Goal: Transaction & Acquisition: Purchase product/service

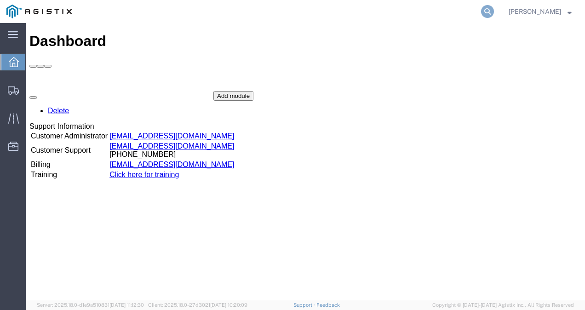
click at [494, 12] on icon at bounding box center [487, 11] width 13 height 13
paste input "64152684"
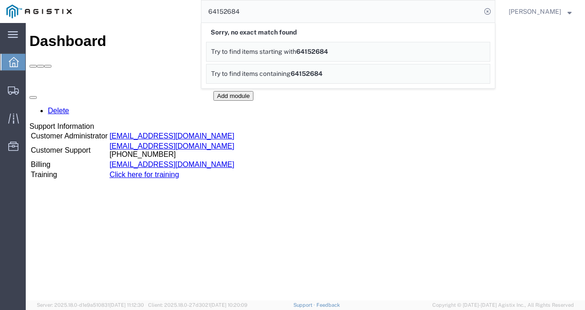
click at [271, 1] on input "64152684" at bounding box center [340, 11] width 279 height 22
paste input "56647119"
type input "56647119"
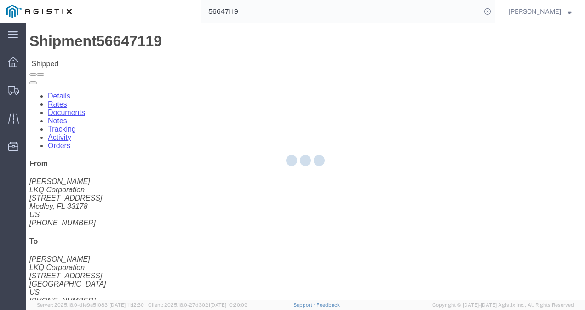
click at [250, 174] on div at bounding box center [305, 161] width 559 height 277
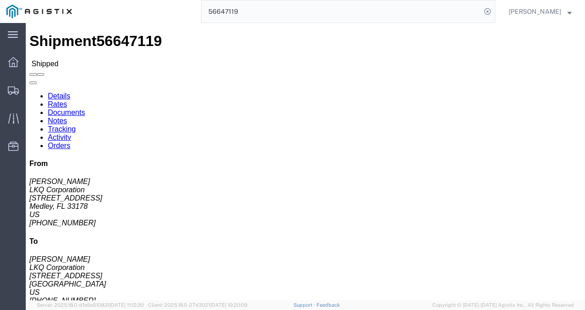
click link "Notes"
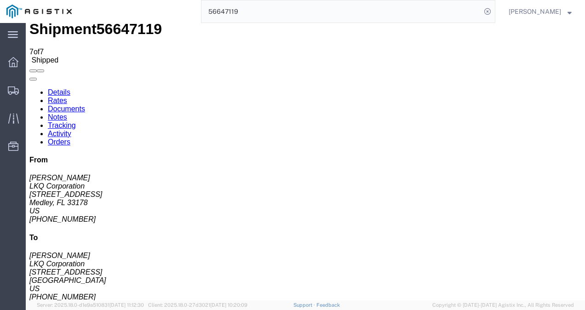
scroll to position [19, 0]
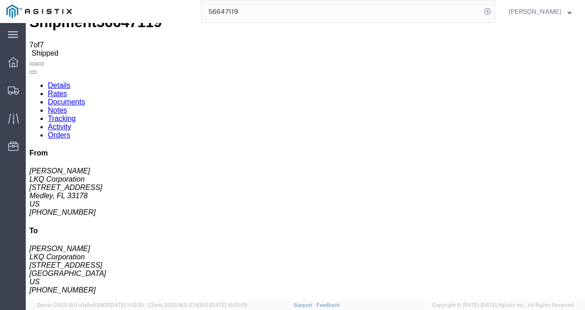
click at [60, 81] on link "Details" at bounding box center [59, 85] width 23 height 8
click div "Shipment Detail Ship From LKQ Corporation (Jose G. Ellis) 3081 11701 NW 101 RD …"
drag, startPoint x: 322, startPoint y: 143, endPoint x: 399, endPoint y: 142, distance: 77.2
click div "Ship From LKQ Corporation (Jose G. Ellis) 3081 11701 NW 101 RD Suite 1 Medley, …"
drag, startPoint x: 265, startPoint y: 184, endPoint x: 302, endPoint y: 259, distance: 83.5
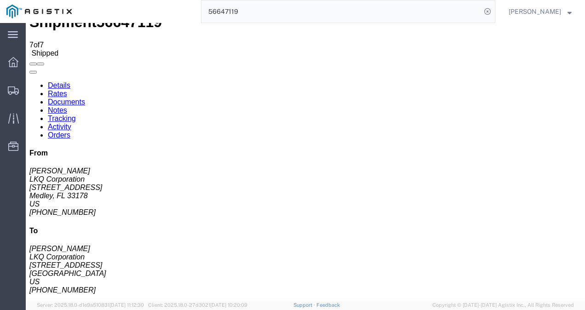
click div "Leg 1 - Truckload Vehicle 1: Standard Dry Van (53 Feet) Number of trucks: 1"
click div "Package Information Total shipment is made up of 20 packages containing 20 piec…"
click div "Leg 1 - Truckload Vehicle 1: Standard Dry Van (53 Feet) Number of trucks: 1"
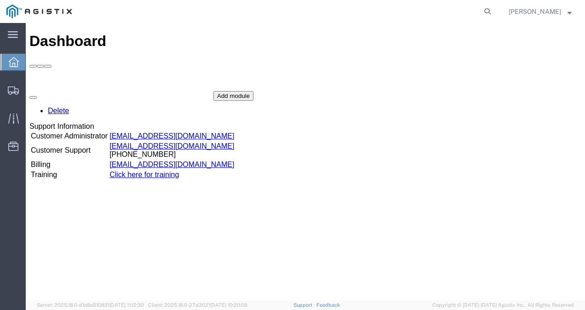
click at [496, 33] on div "Dashboard" at bounding box center [305, 50] width 552 height 35
click at [494, 12] on icon at bounding box center [487, 11] width 13 height 13
paste input "64215991"
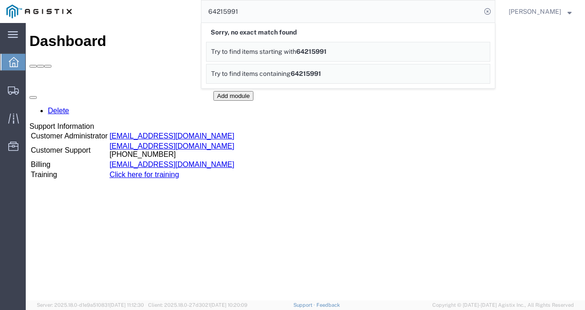
click at [232, 101] on div "Add module" at bounding box center [233, 96] width 40 height 10
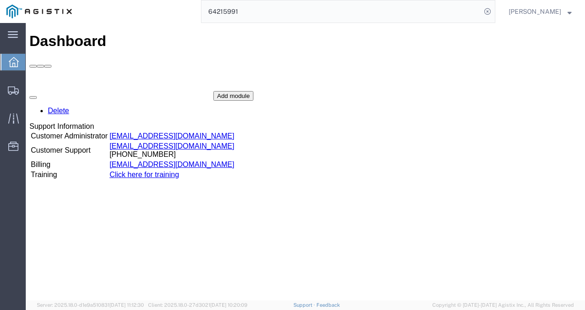
click at [275, 244] on div "Dashboard Delete Support Information Customer Administrator [EMAIL_ADDRESS][DOM…" at bounding box center [305, 171] width 552 height 277
drag, startPoint x: 431, startPoint y: 111, endPoint x: 442, endPoint y: 158, distance: 48.2
click at [432, 113] on div "Delete Support Information Customer Administrator [EMAIL_ADDRESS][DOMAIN_NAME] …" at bounding box center [305, 160] width 552 height 138
click at [457, 128] on div "Delete Support Information Customer Administrator [EMAIL_ADDRESS][DOMAIN_NAME] …" at bounding box center [305, 160] width 552 height 138
click at [251, 9] on input "64215991" at bounding box center [340, 11] width 279 height 22
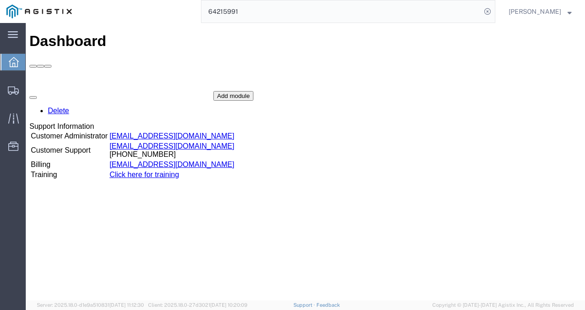
click at [251, 9] on input "64215991" at bounding box center [340, 11] width 279 height 22
paste input "56646506"
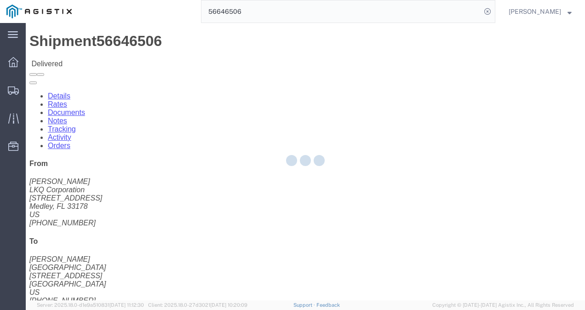
click div "Ship From LKQ Corporation ([PERSON_NAME]) 3081 [STREET_ADDRESS] [PHONE_NUMBER] …"
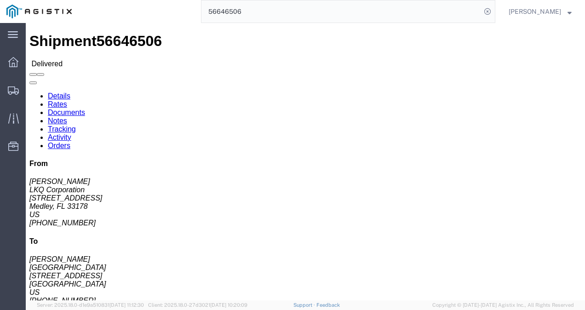
click div "Shipment Detail Ship From LKQ Corporation ([PERSON_NAME]) 3081 [STREET_ADDRESS]…"
click at [390, 12] on input "56646506" at bounding box center [340, 11] width 279 height 22
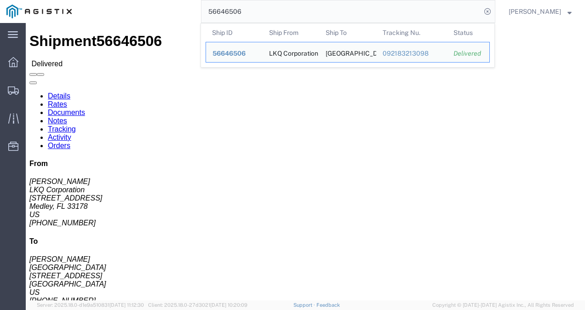
click at [390, 11] on input "56646506" at bounding box center [340, 11] width 279 height 22
paste input "64152684"
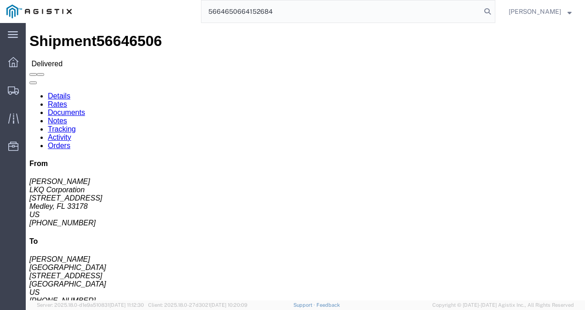
click at [389, 11] on input "5664650664152684" at bounding box center [340, 11] width 279 height 22
paste input "search"
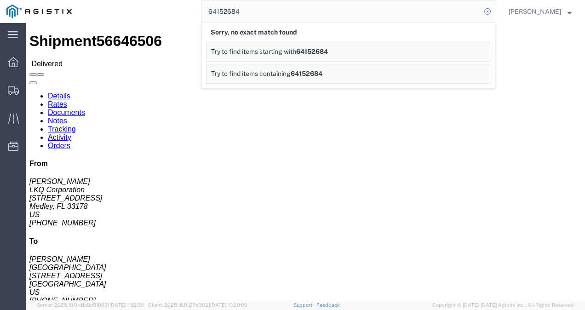
click div "Leg 1 - Truckload Vehicle 1: Standard Dry Van (53 Feet) Number of trucks: 1"
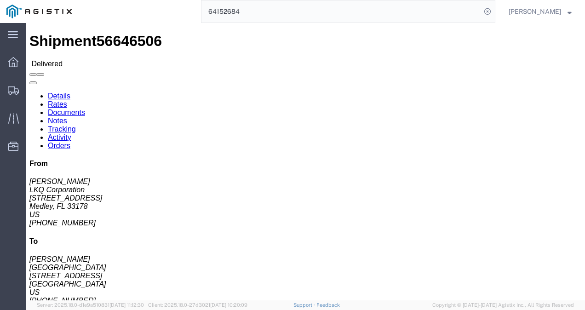
click div "Leg 1 - Truckload Vehicle 1: Standard Dry Van (53 Feet) Number of trucks: 1"
click at [325, 6] on input "64152684" at bounding box center [340, 11] width 279 height 22
paste input "56647119"
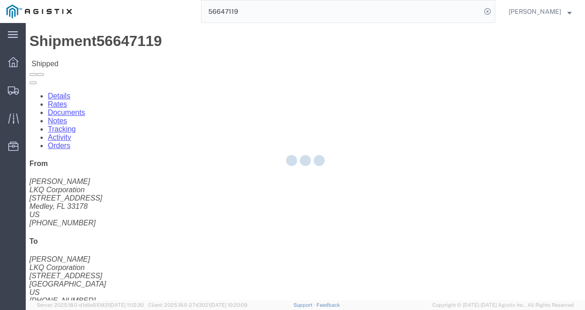
drag, startPoint x: 310, startPoint y: 169, endPoint x: 146, endPoint y: 113, distance: 173.4
click div
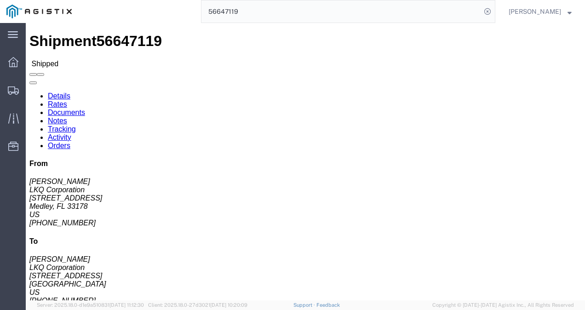
click link "Rates"
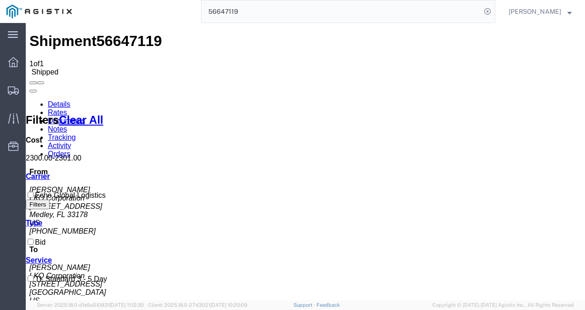
click at [65, 100] on link "Details" at bounding box center [59, 104] width 23 height 8
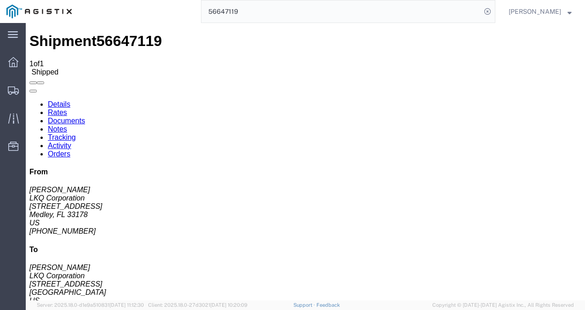
click div "Ship From LKQ Corporation ([PERSON_NAME]) 3081 [STREET_ADDRESS] [PHONE_NUMBER] …"
click span "56647119"
copy span "56647119"
drag, startPoint x: 276, startPoint y: 132, endPoint x: 302, endPoint y: 203, distance: 75.9
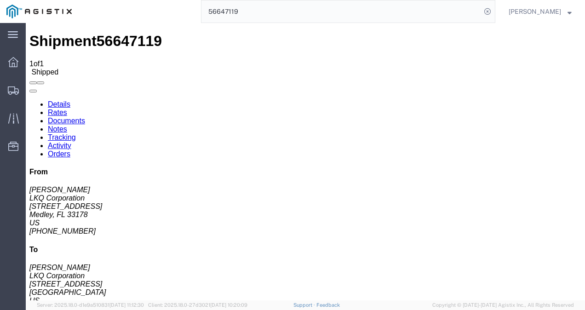
click div "Ship From LKQ Corporation ([PERSON_NAME]) 3081 [STREET_ADDRESS] [PHONE_NUMBER] …"
click link "Rates"
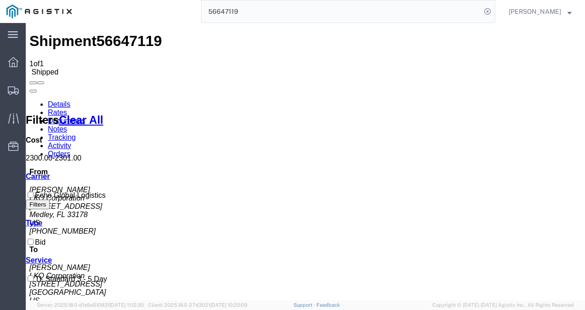
click at [281, 13] on input "56647119" at bounding box center [340, 11] width 279 height 22
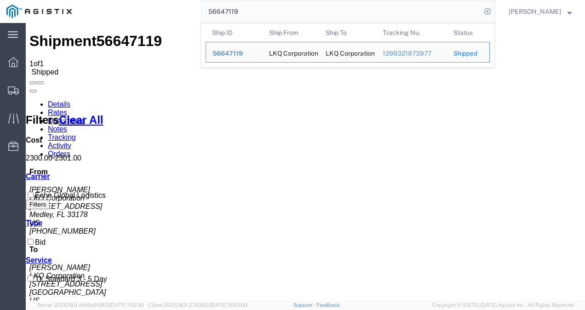
click at [281, 13] on input "56647119" at bounding box center [340, 11] width 279 height 22
paste input "714024"
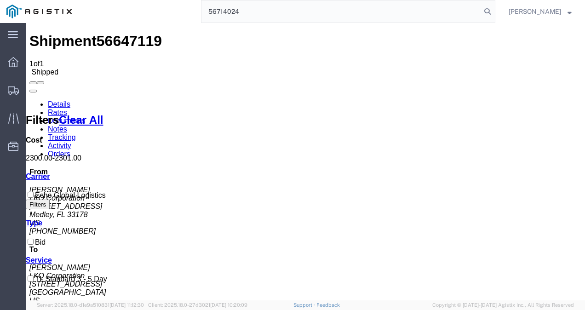
type input "56714024"
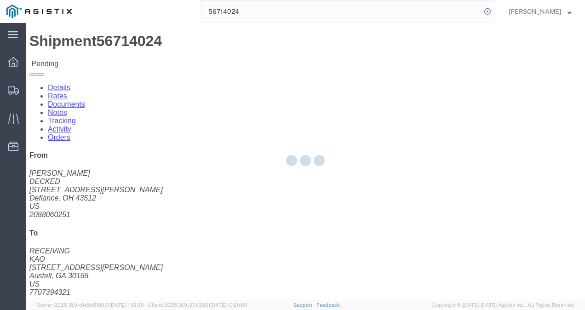
click at [344, 182] on div at bounding box center [305, 161] width 559 height 277
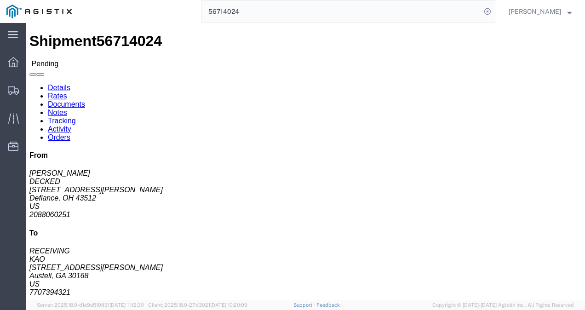
click link "Notes"
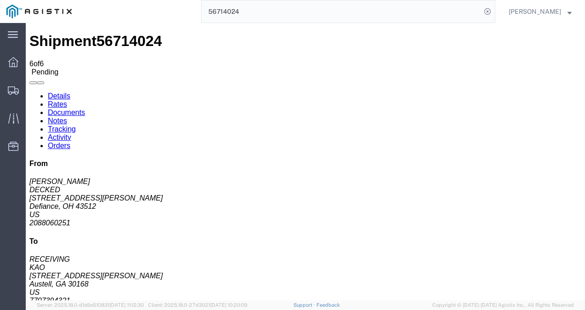
click at [67, 100] on link "Rates" at bounding box center [57, 104] width 19 height 8
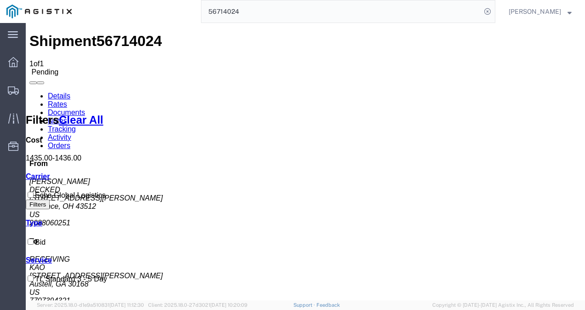
drag, startPoint x: 261, startPoint y: 228, endPoint x: 556, endPoint y: 239, distance: 295.3
click at [63, 92] on link "Details" at bounding box center [59, 96] width 23 height 8
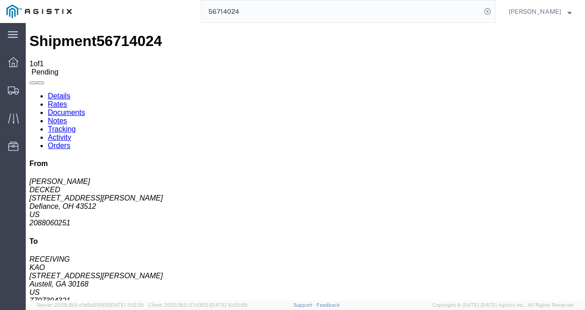
click button "Enter / Modify Bid"
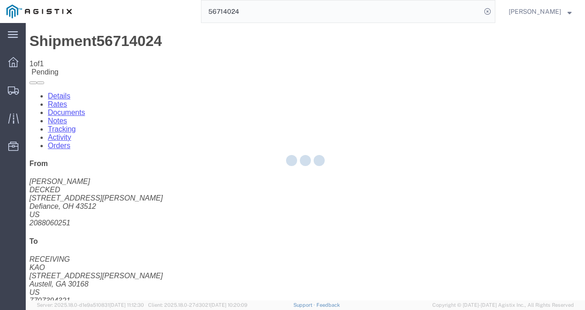
select select "4622"
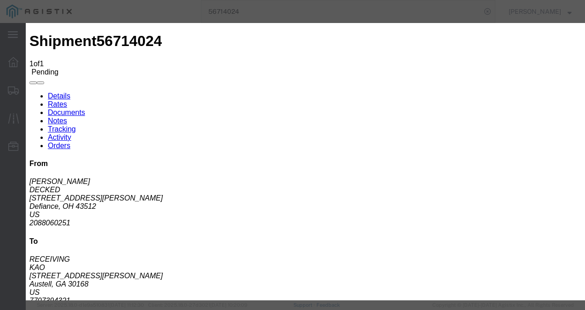
click link "ks_ga - Echo Global Logistics - TL Standard 3 - 5 Day"
drag, startPoint x: 478, startPoint y: 186, endPoint x: 244, endPoint y: 173, distance: 234.8
click div "Mode Select Air Less than Truckload Multi-Leg Ocean Freight Rail Small Parcel T…"
type input "1500"
click button "Submit"
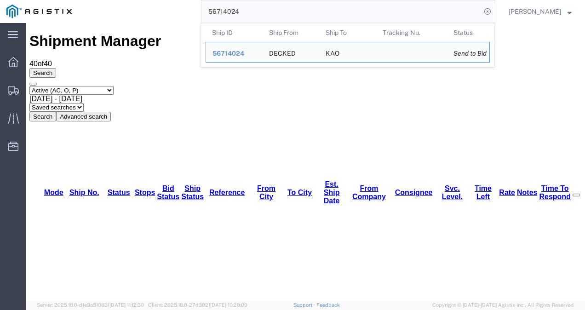
click at [363, 1] on input "56714024" at bounding box center [340, 11] width 279 height 22
paste input "64052222"
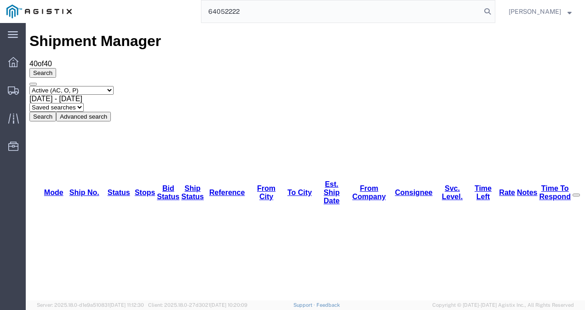
type input "64052222"
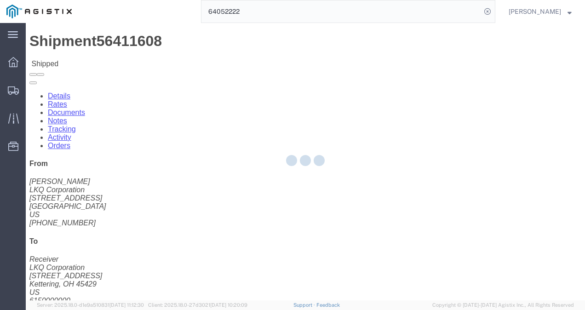
drag, startPoint x: 251, startPoint y: 150, endPoint x: 216, endPoint y: 130, distance: 40.8
click at [252, 149] on div at bounding box center [305, 161] width 559 height 277
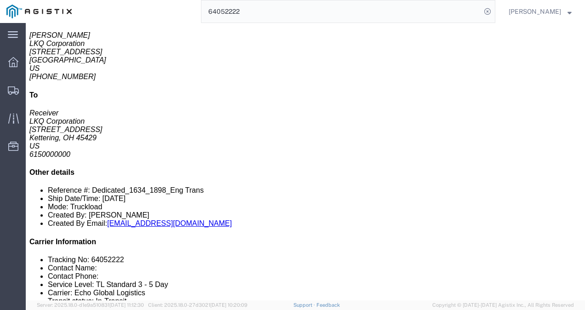
scroll to position [184, 0]
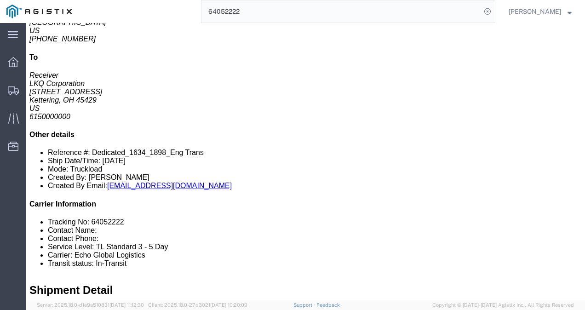
drag, startPoint x: 319, startPoint y: 147, endPoint x: 291, endPoint y: 264, distance: 120.6
click div "1 Pallet(s) Standard (Not Stackable) Total weight: 43500.00 ( 504300.00 dim ) L…"
